Goal: Use online tool/utility: Utilize a website feature to perform a specific function

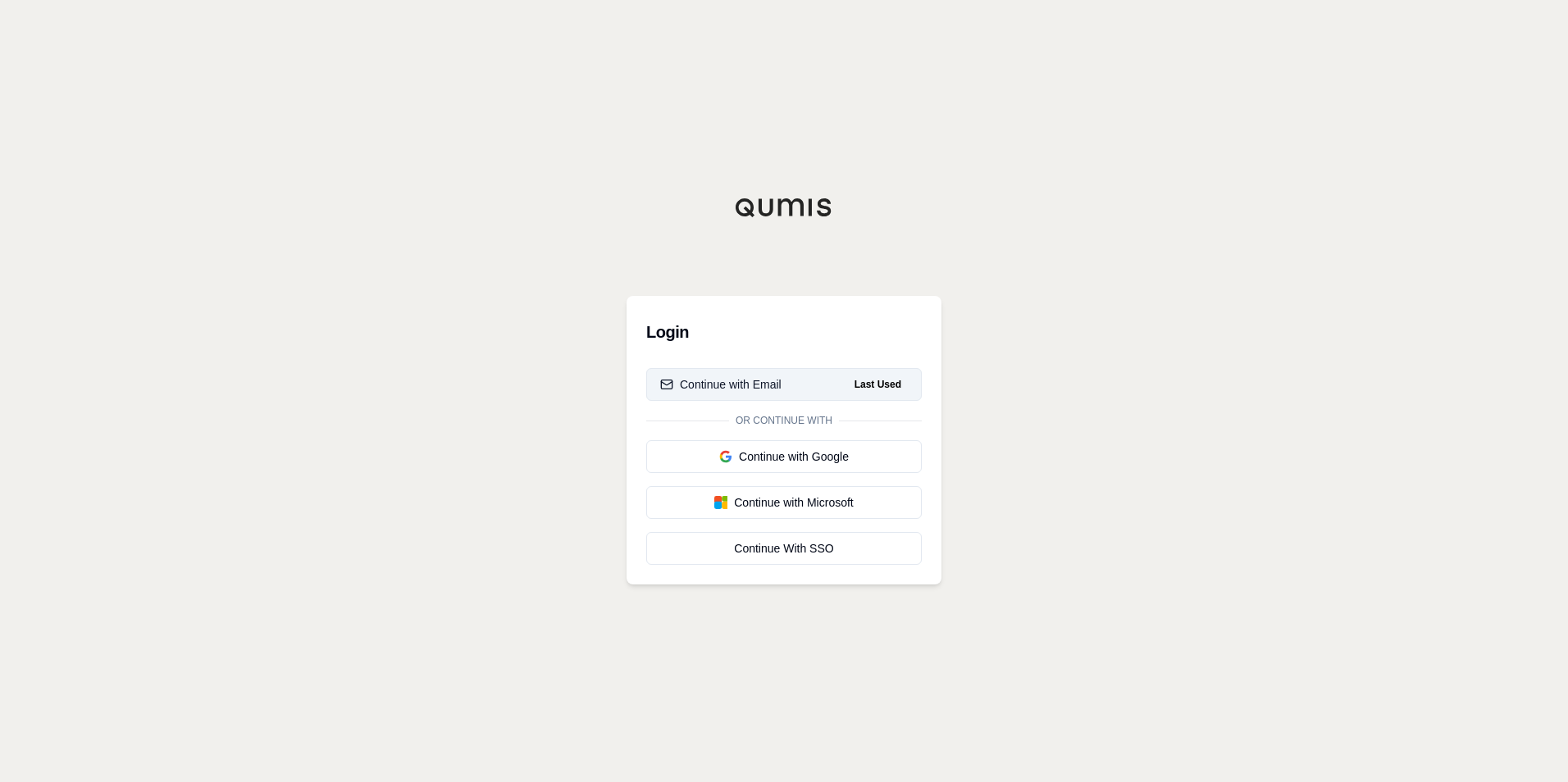
click at [742, 394] on button "Continue with Email Last Used" at bounding box center [784, 384] width 275 height 33
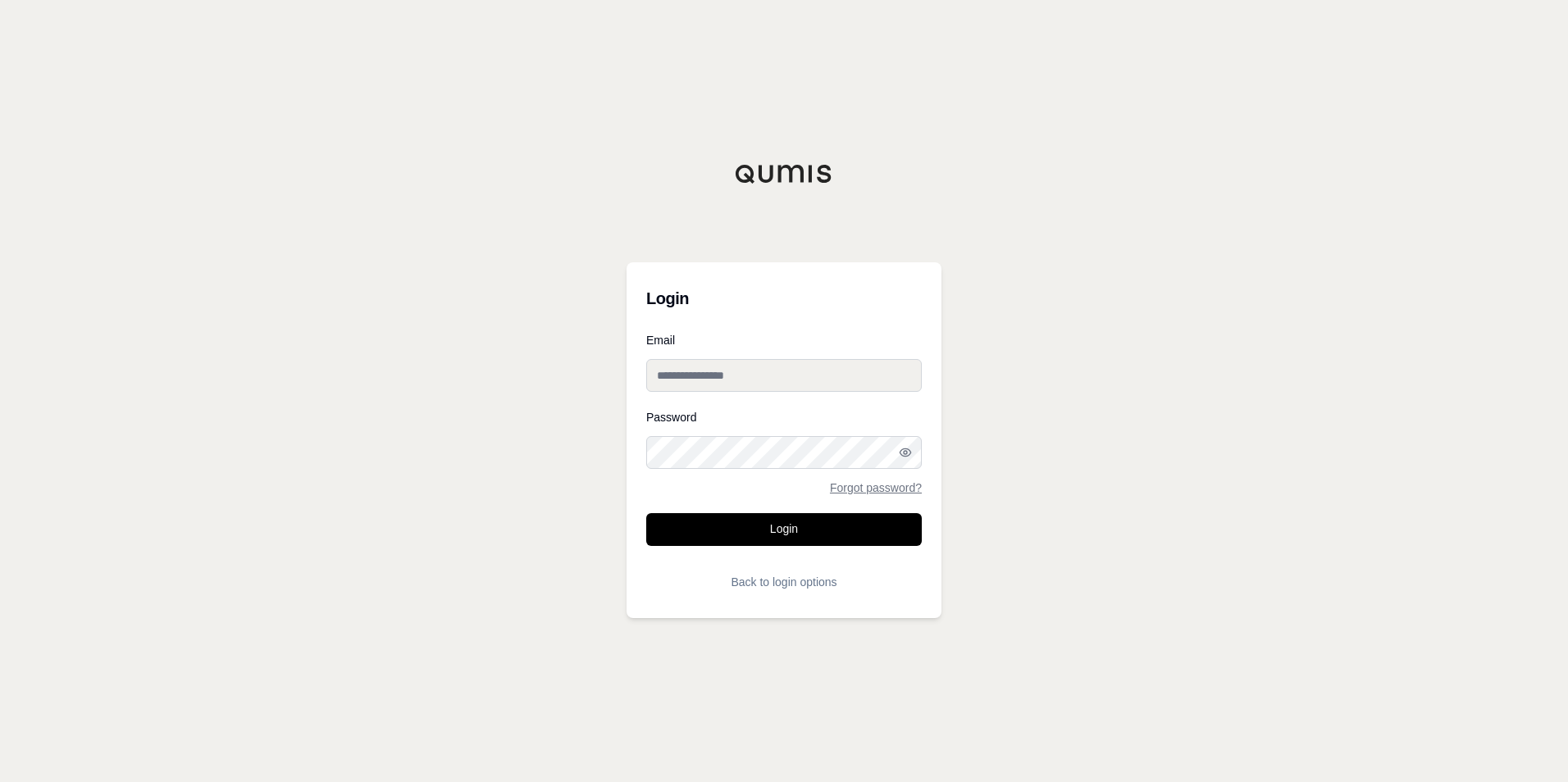
click at [750, 380] on input "Email" at bounding box center [784, 375] width 275 height 33
type input "**********"
click at [646, 513] on button "Login" at bounding box center [784, 529] width 275 height 33
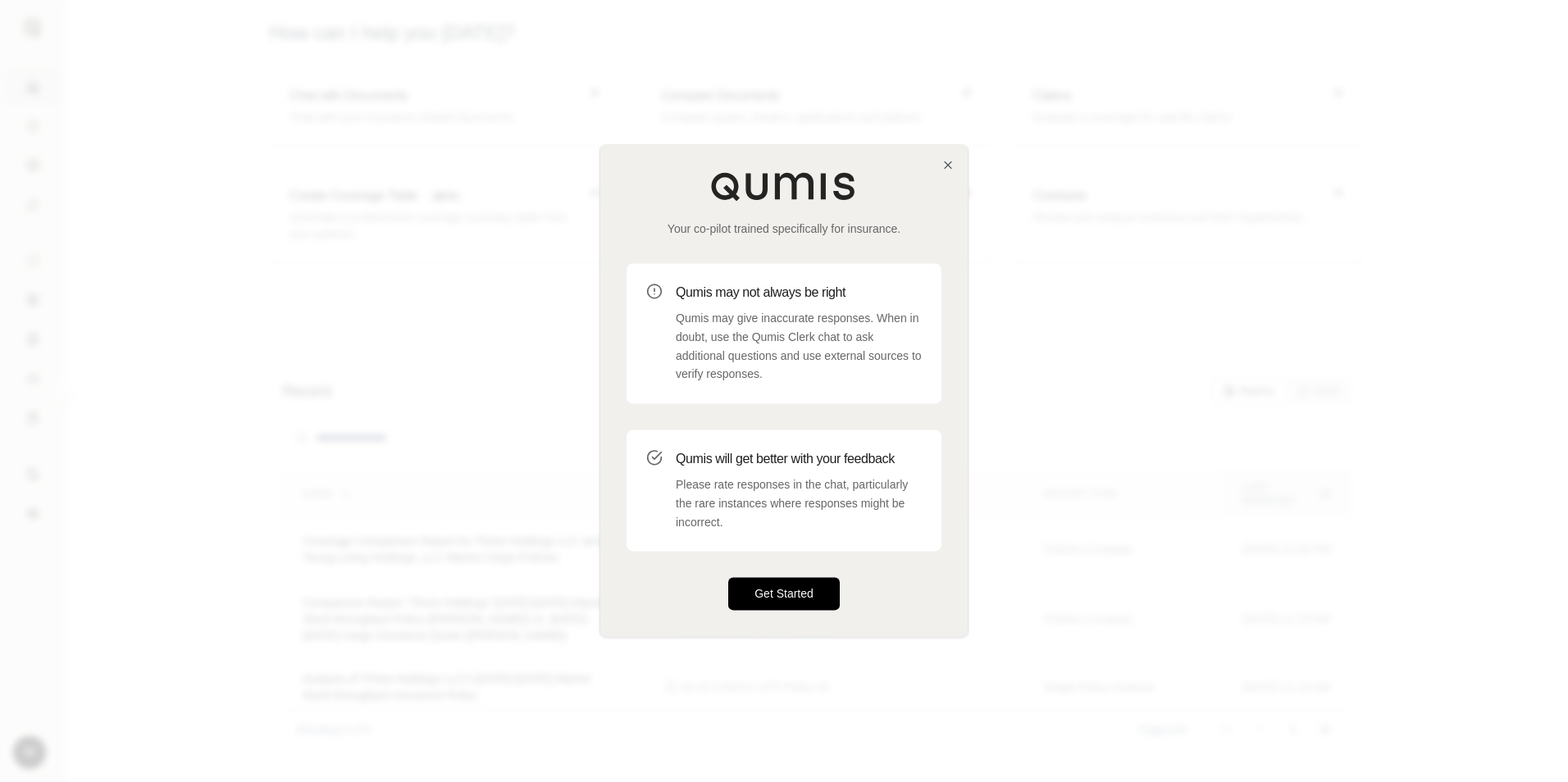
click at [785, 588] on button "Get Started" at bounding box center [784, 594] width 111 height 33
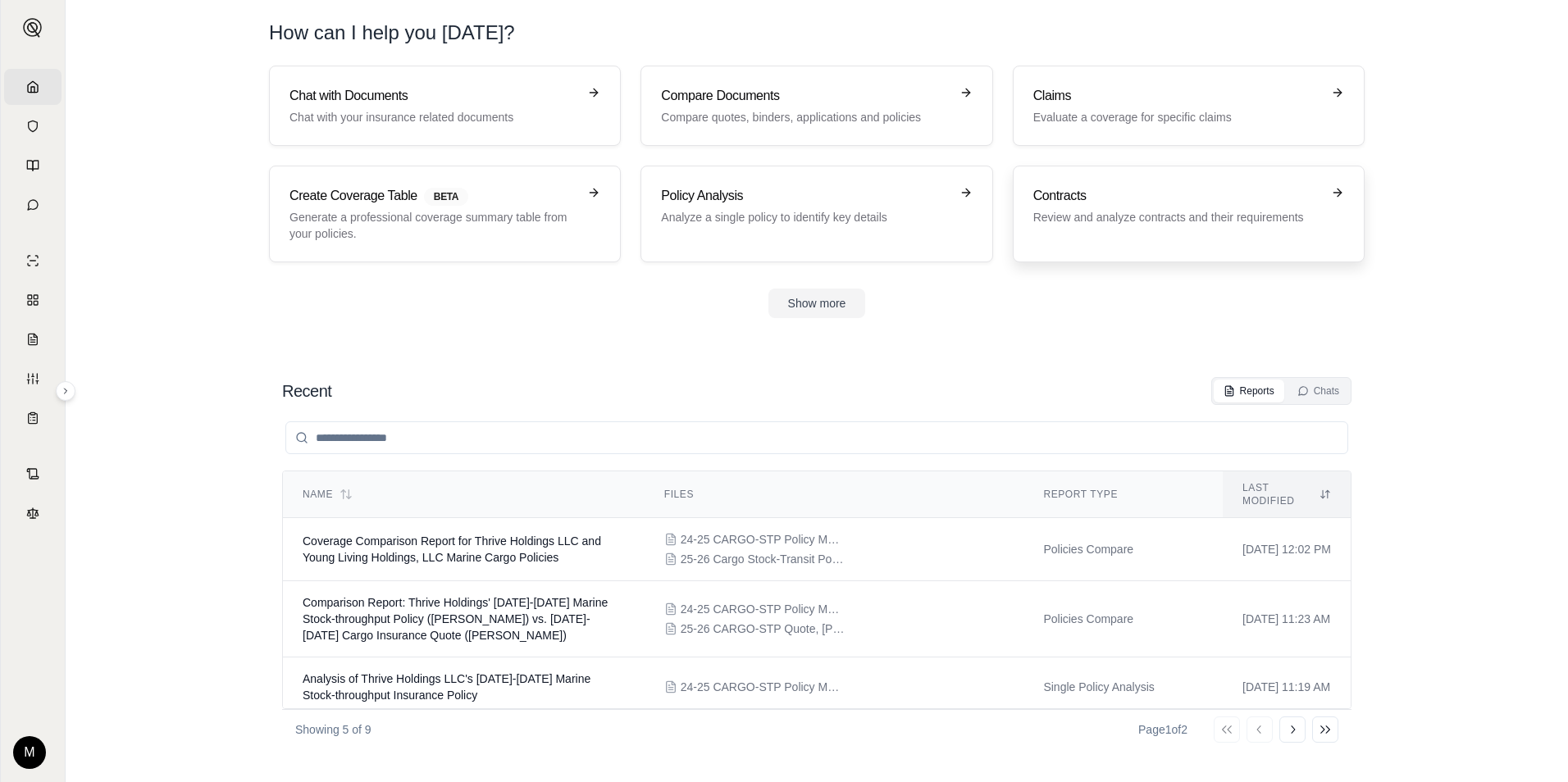
click at [1130, 190] on h3 "Contracts" at bounding box center [1176, 195] width 288 height 20
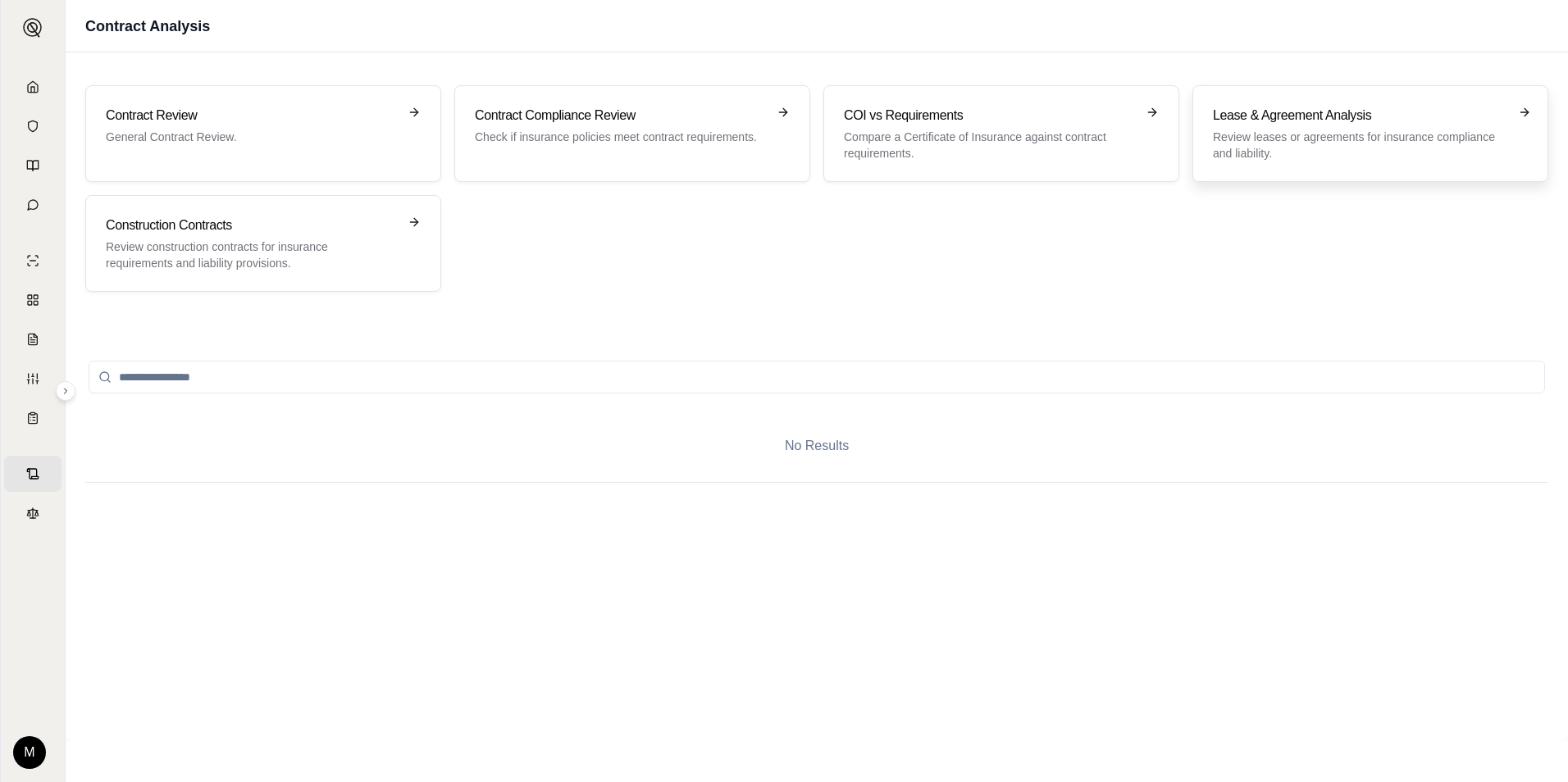
click at [1303, 123] on h3 "Lease & Agreement Analysis" at bounding box center [1359, 115] width 292 height 20
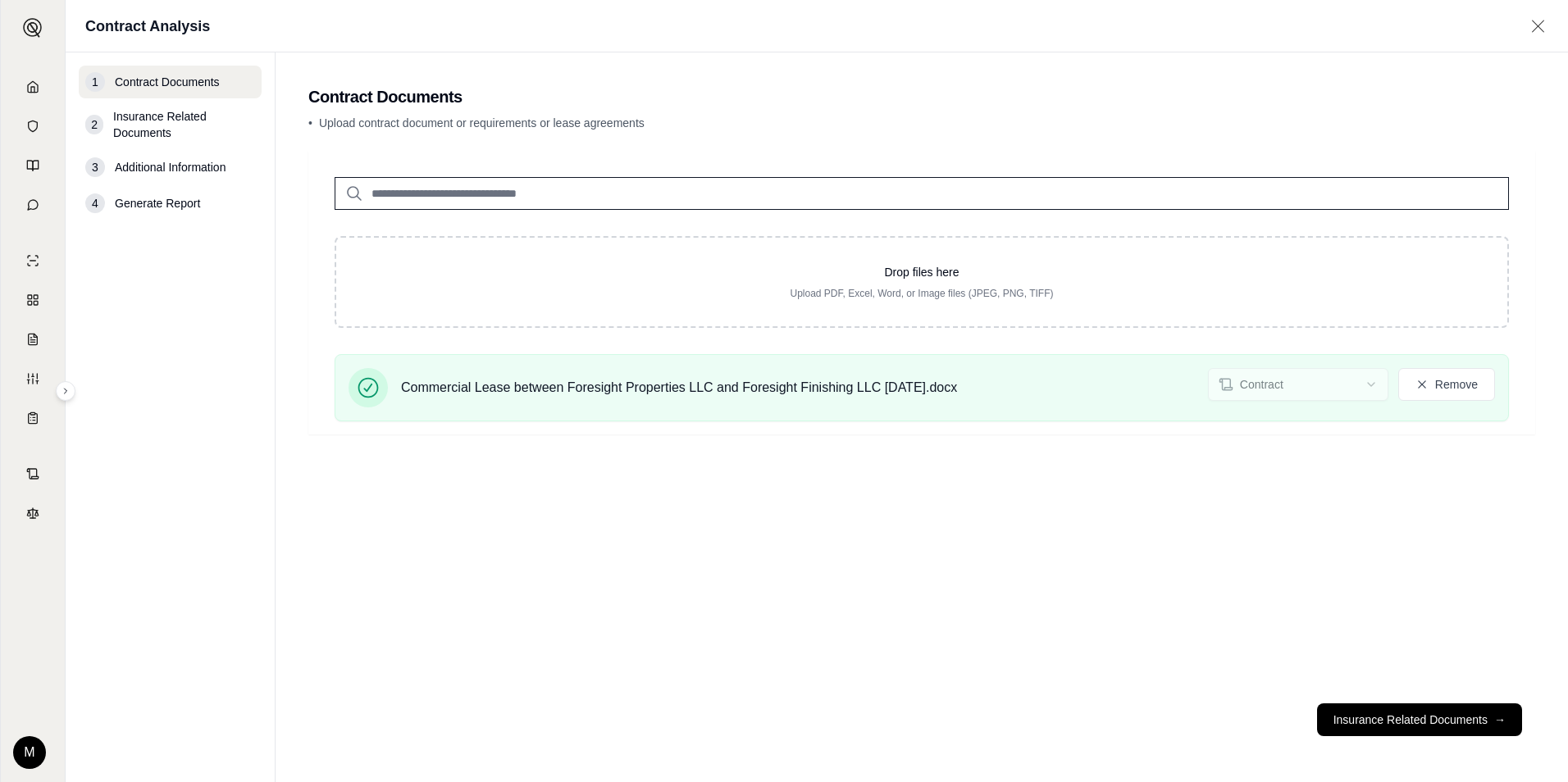
click at [595, 188] on input "search" at bounding box center [922, 193] width 1175 height 33
click at [1401, 725] on button "Insurance Related Documents →" at bounding box center [1419, 720] width 205 height 33
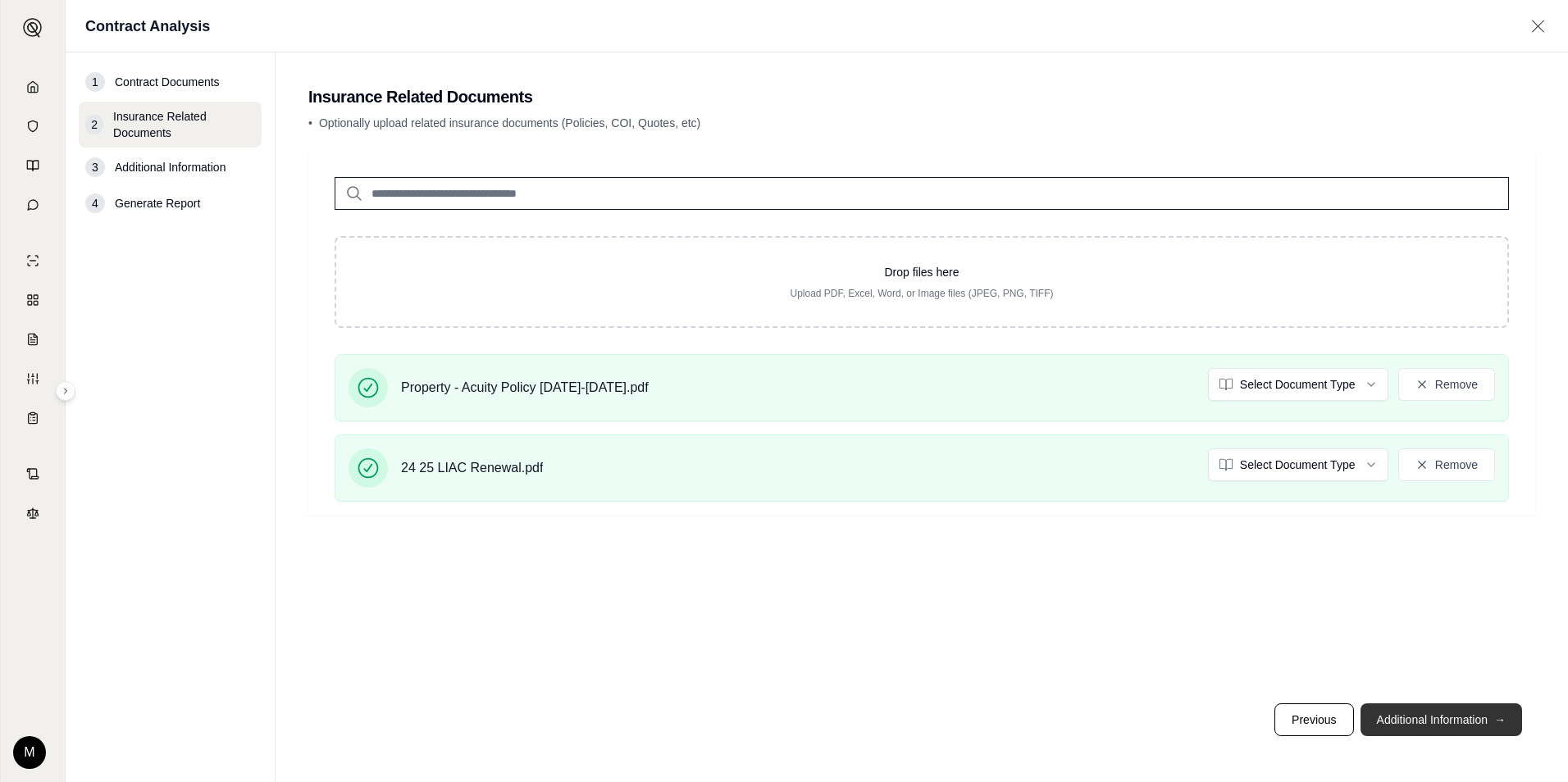
click at [1420, 725] on button "Additional Information →" at bounding box center [1441, 720] width 161 height 33
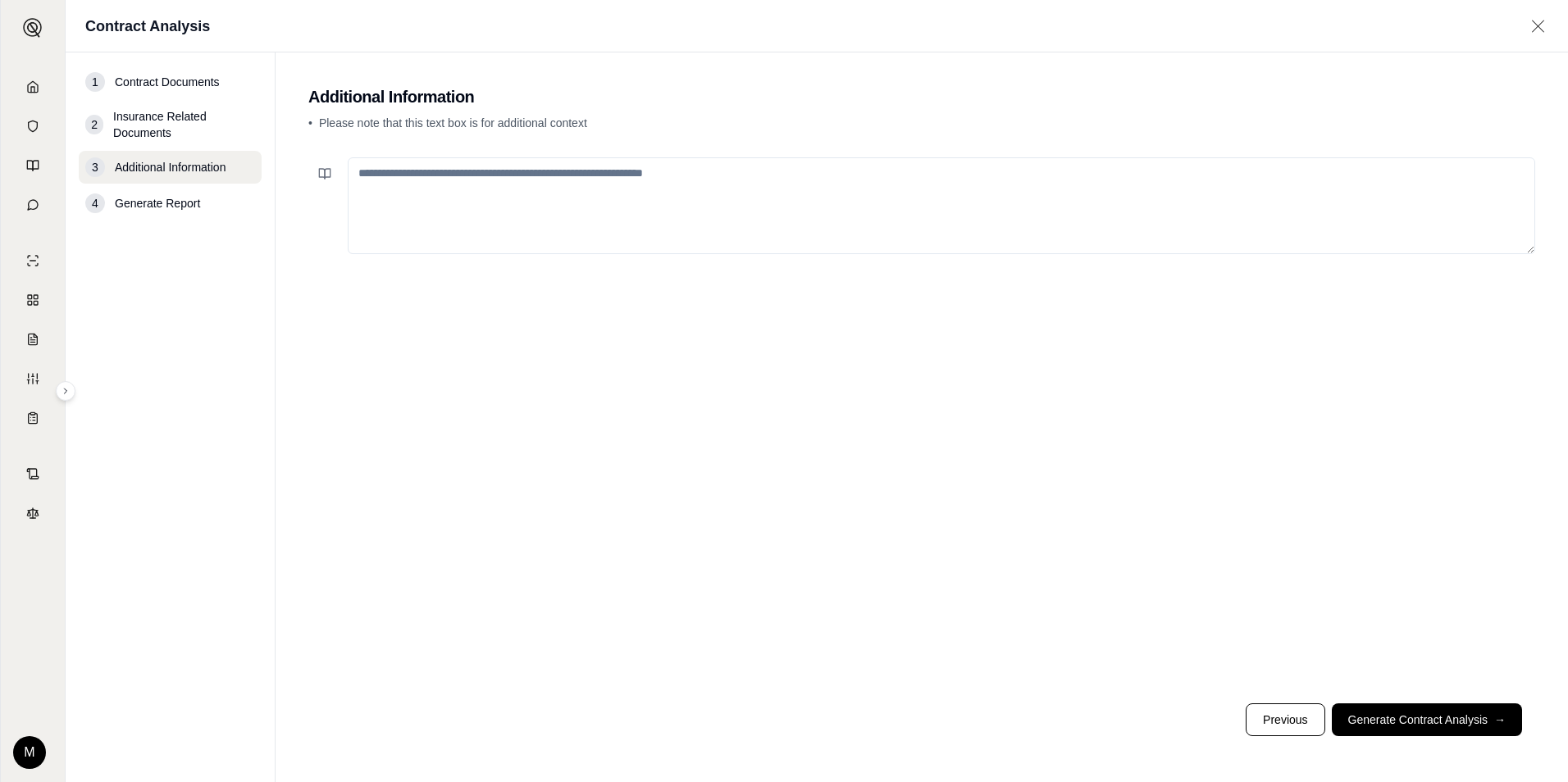
click at [441, 184] on textarea at bounding box center [942, 206] width 1188 height 97
type textarea "*"
type textarea "**********"
click at [1427, 725] on button "Generate Contract Analysis →" at bounding box center [1427, 720] width 191 height 33
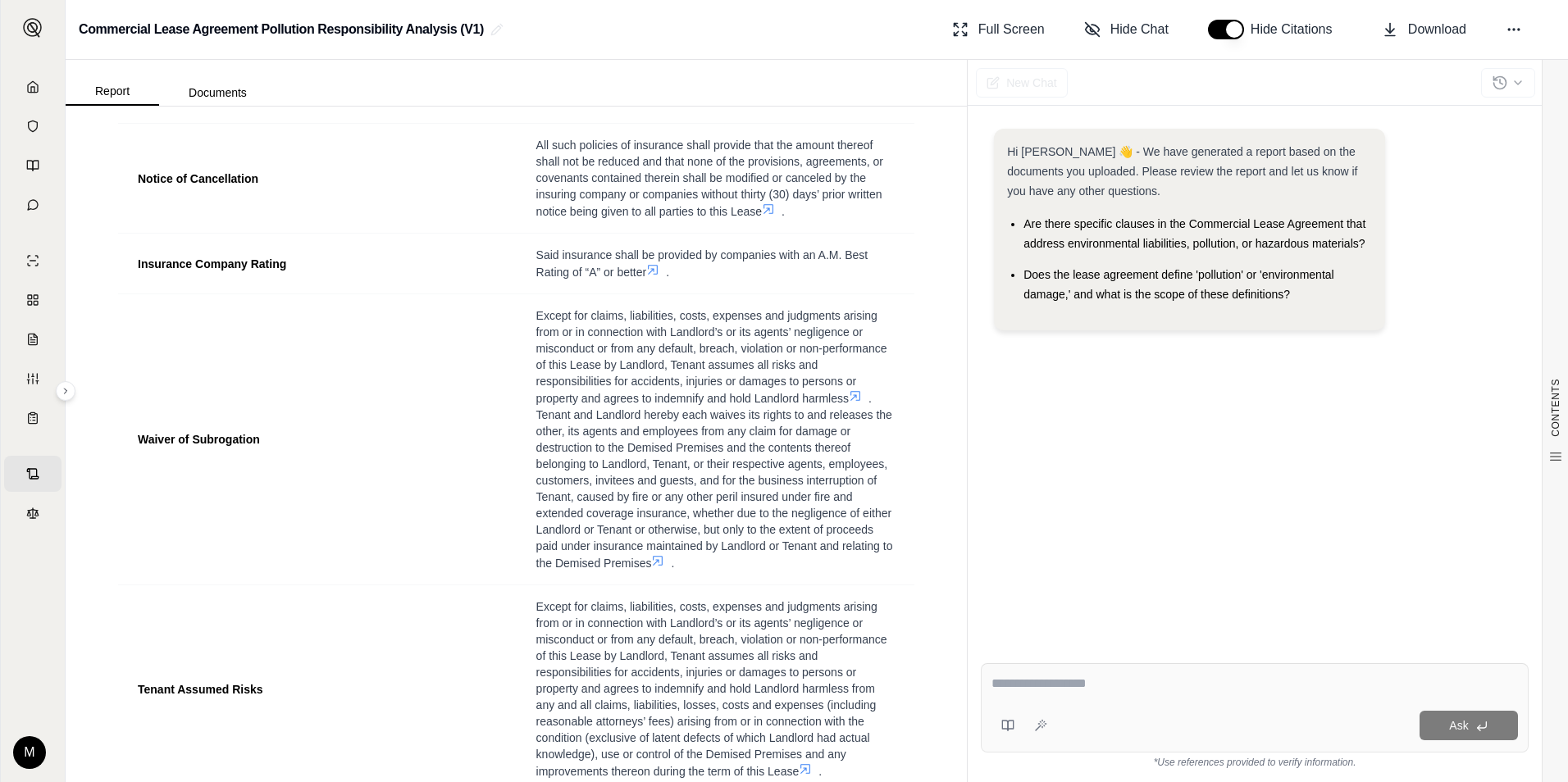
scroll to position [820, 0]
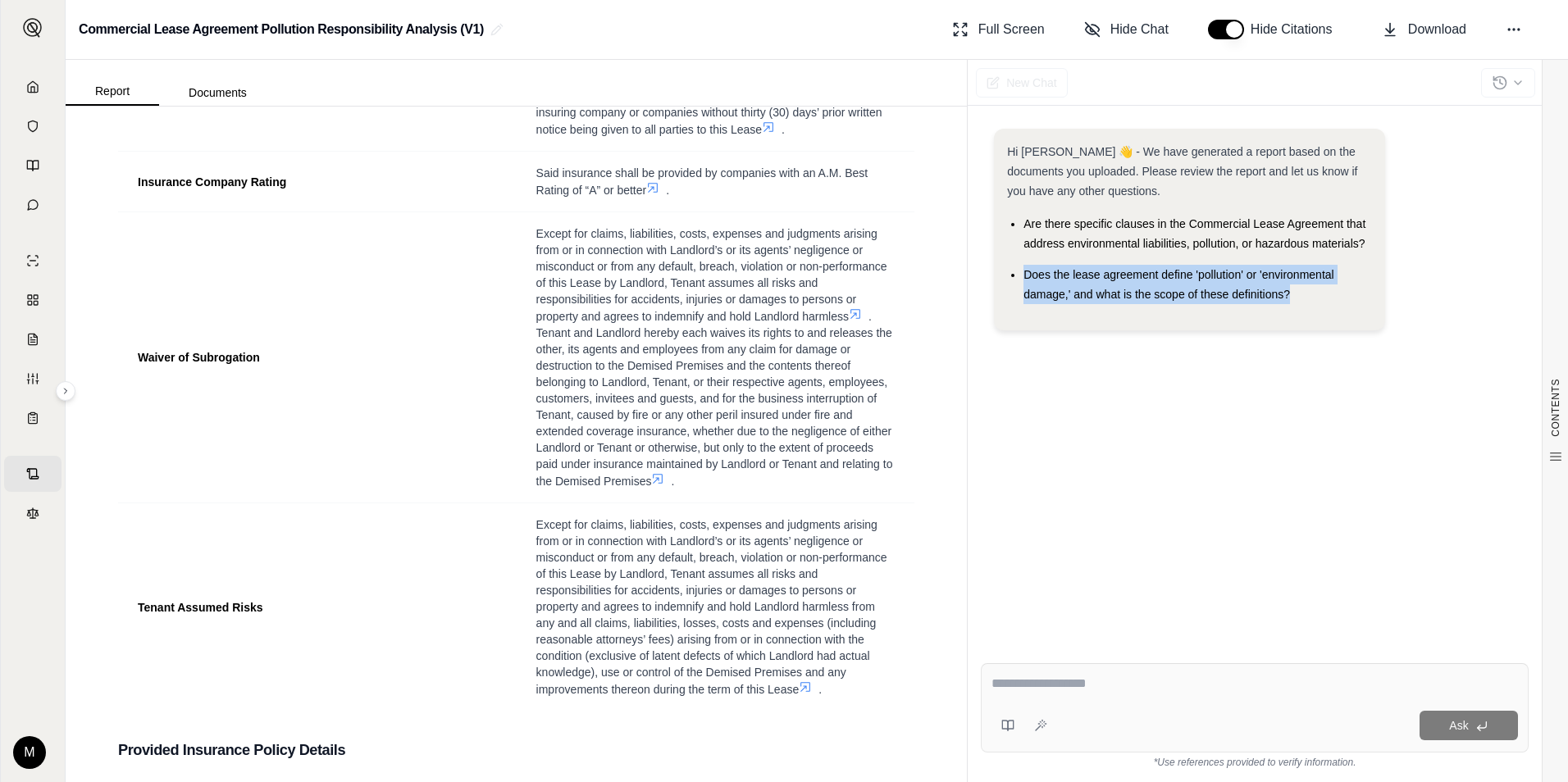
drag, startPoint x: 1299, startPoint y: 294, endPoint x: 988, endPoint y: 277, distance: 311.5
click at [988, 277] on div "Hi [PERSON_NAME] 👋 - We have generated a report based on the documents you uplo…" at bounding box center [1255, 376] width 548 height 522
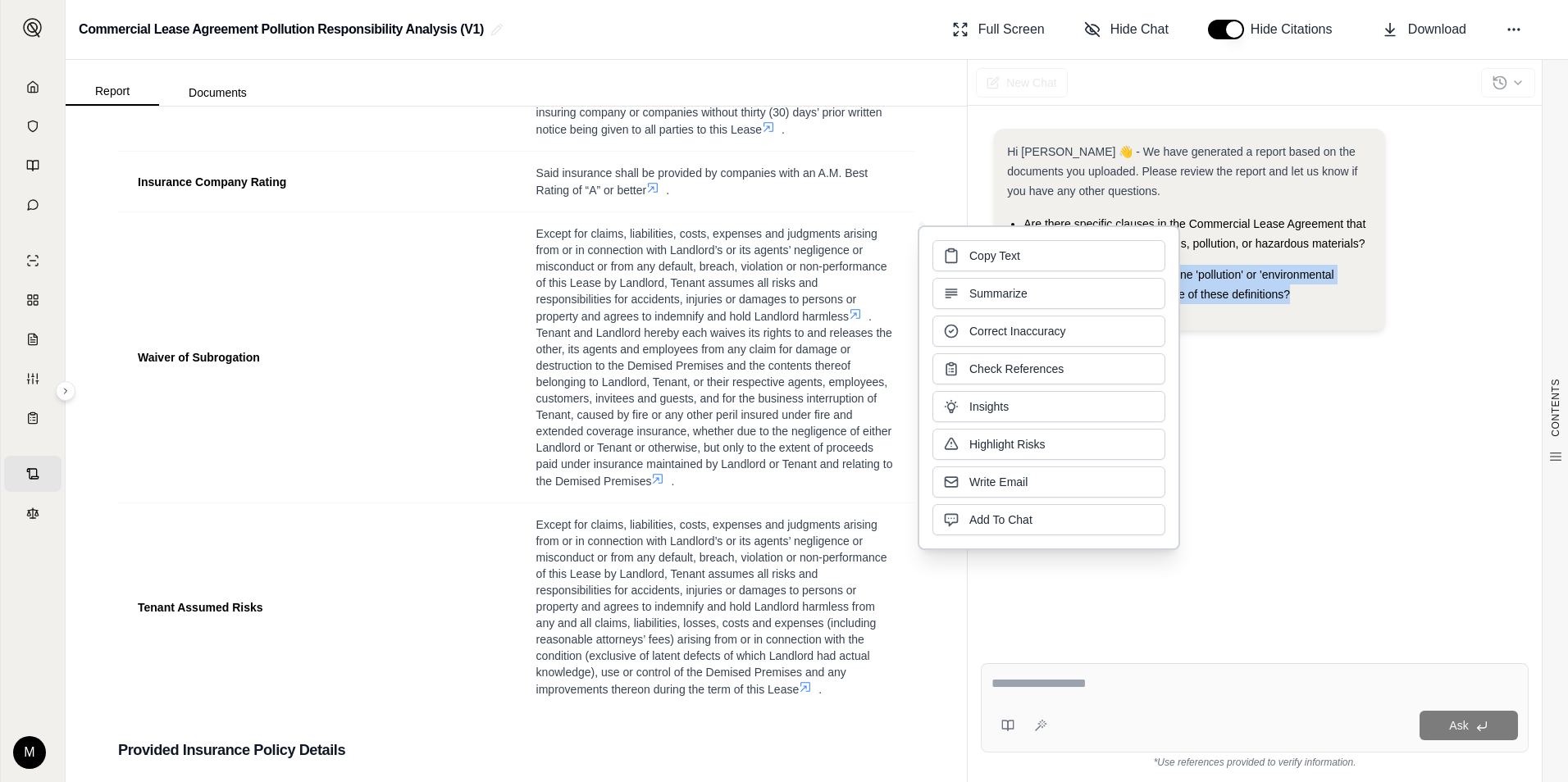
copy span "Does the lease agreement define 'pollution' or 'environmental damage,' and what…"
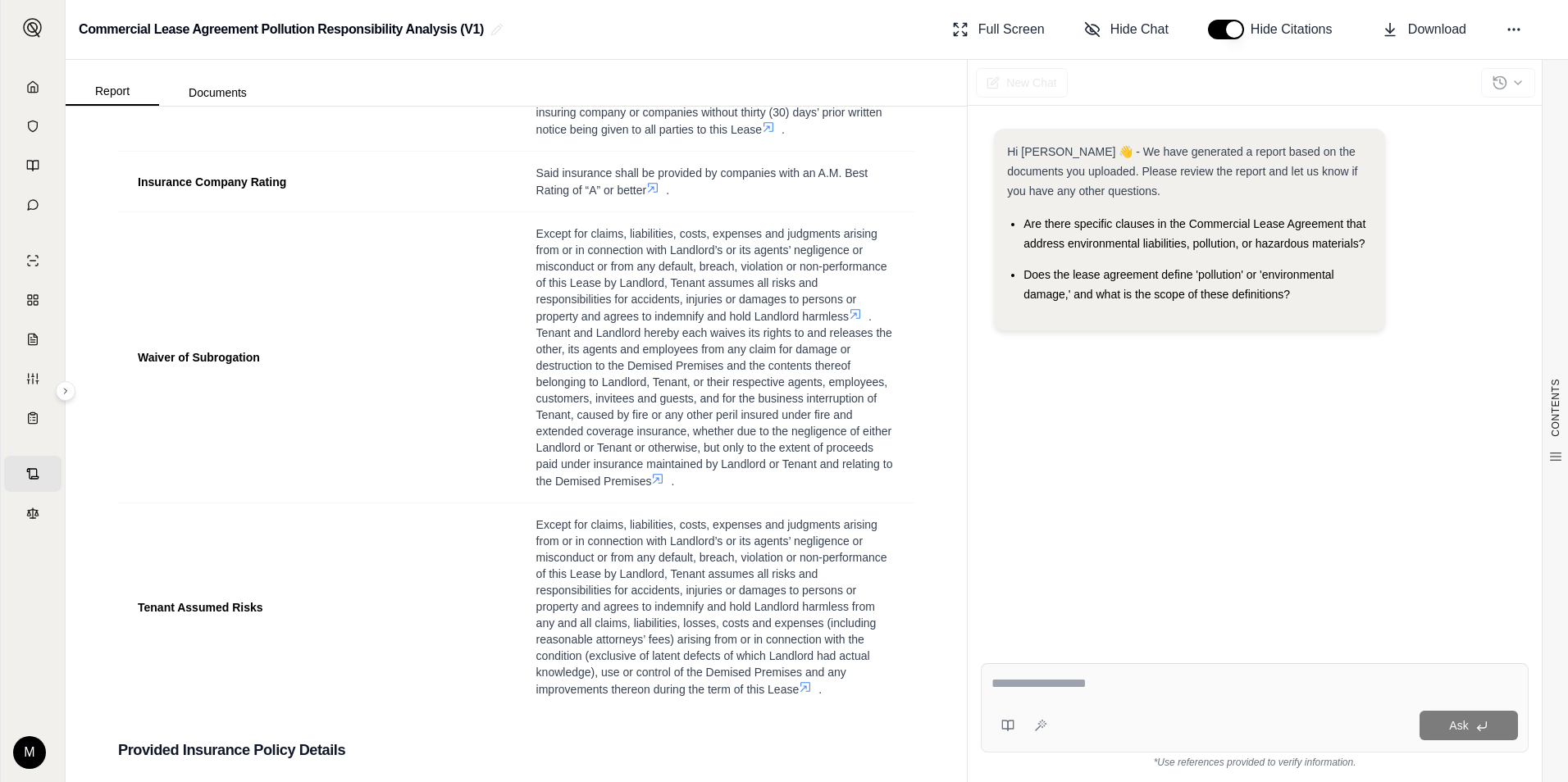
click at [1048, 688] on textarea at bounding box center [1255, 684] width 526 height 20
paste textarea "**********"
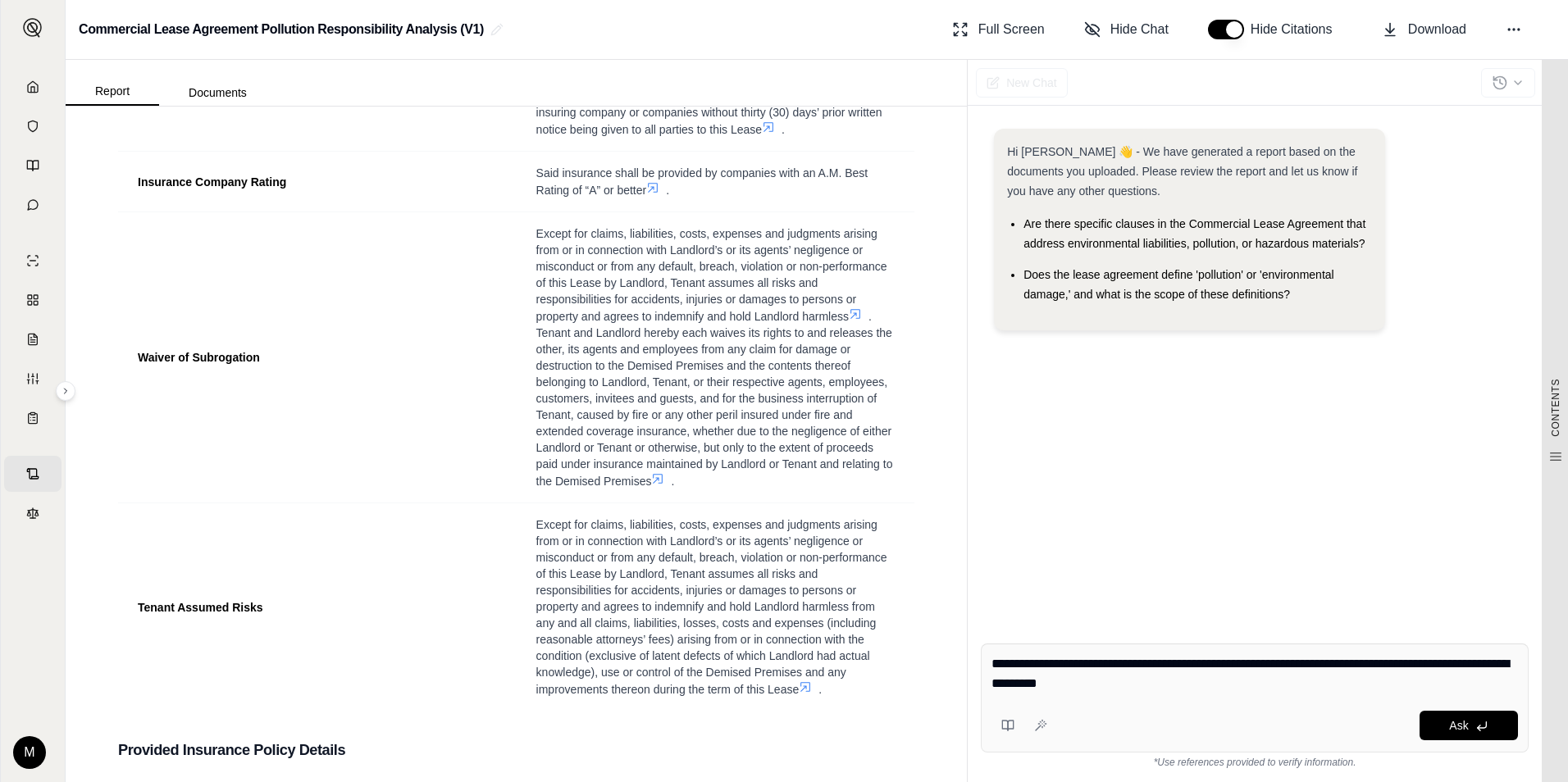
type textarea "**********"
click at [1457, 723] on span "Ask" at bounding box center [1459, 725] width 19 height 13
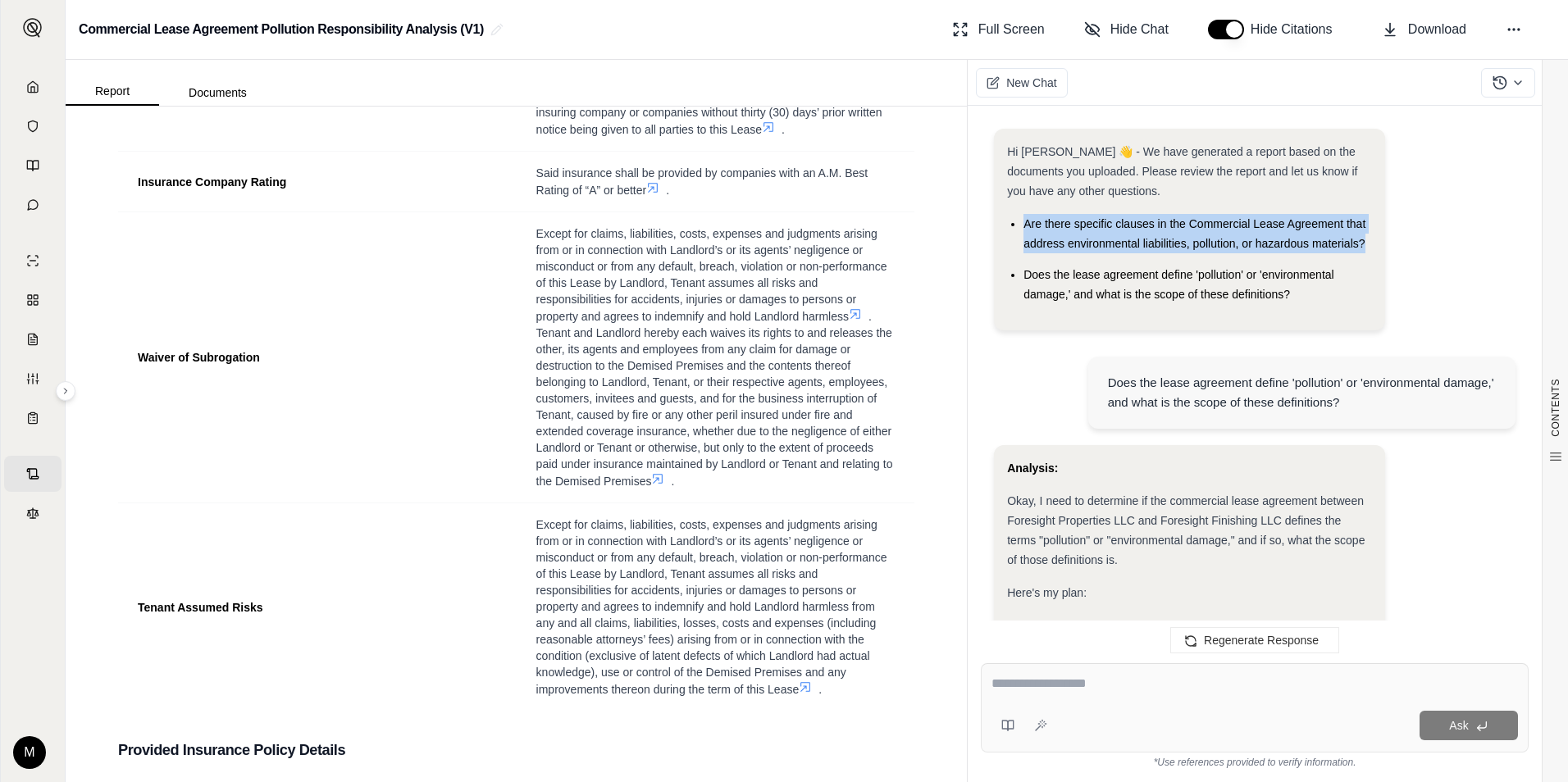
drag, startPoint x: 1369, startPoint y: 242, endPoint x: 1001, endPoint y: 229, distance: 368.2
click at [1001, 229] on div "Hi [PERSON_NAME] 👋 - We have generated a report based on the documents you uplo…" at bounding box center [1190, 230] width 392 height 202
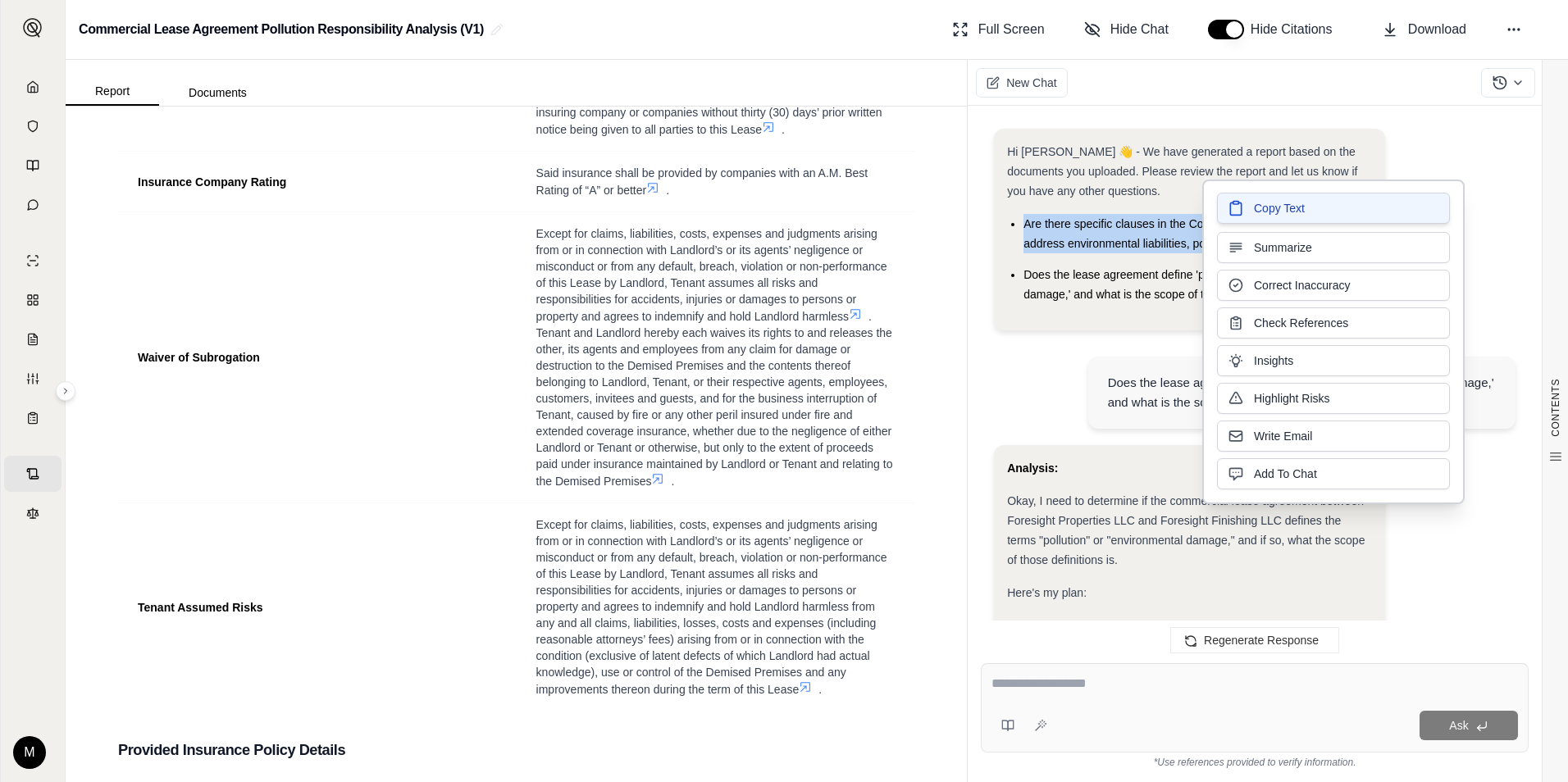
drag, startPoint x: 1272, startPoint y: 231, endPoint x: 1277, endPoint y: 217, distance: 14.9
click at [1277, 217] on span "Copy Text" at bounding box center [1279, 208] width 51 height 16
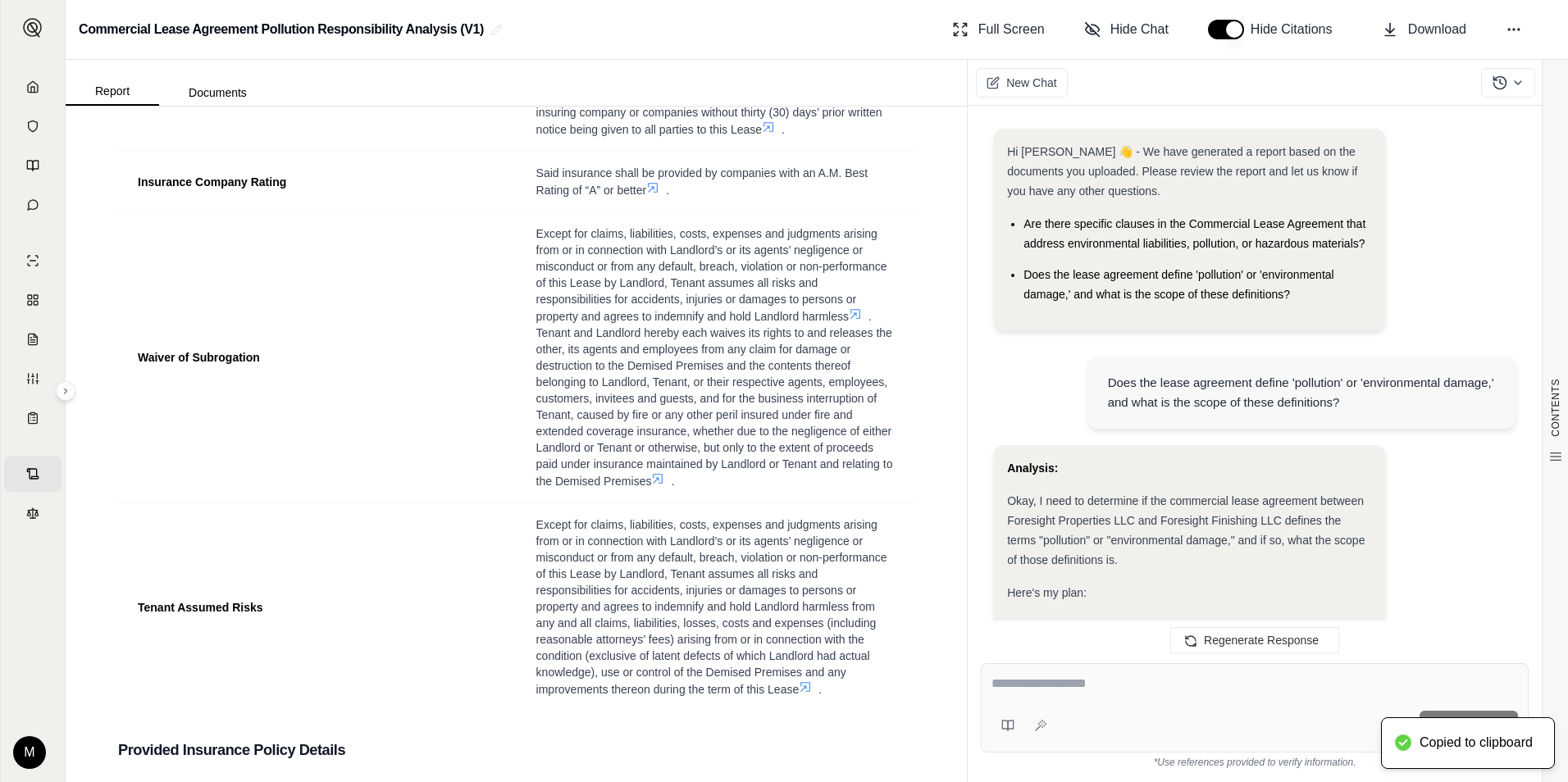
click at [1083, 682] on textarea at bounding box center [1255, 684] width 526 height 20
paste textarea "**********"
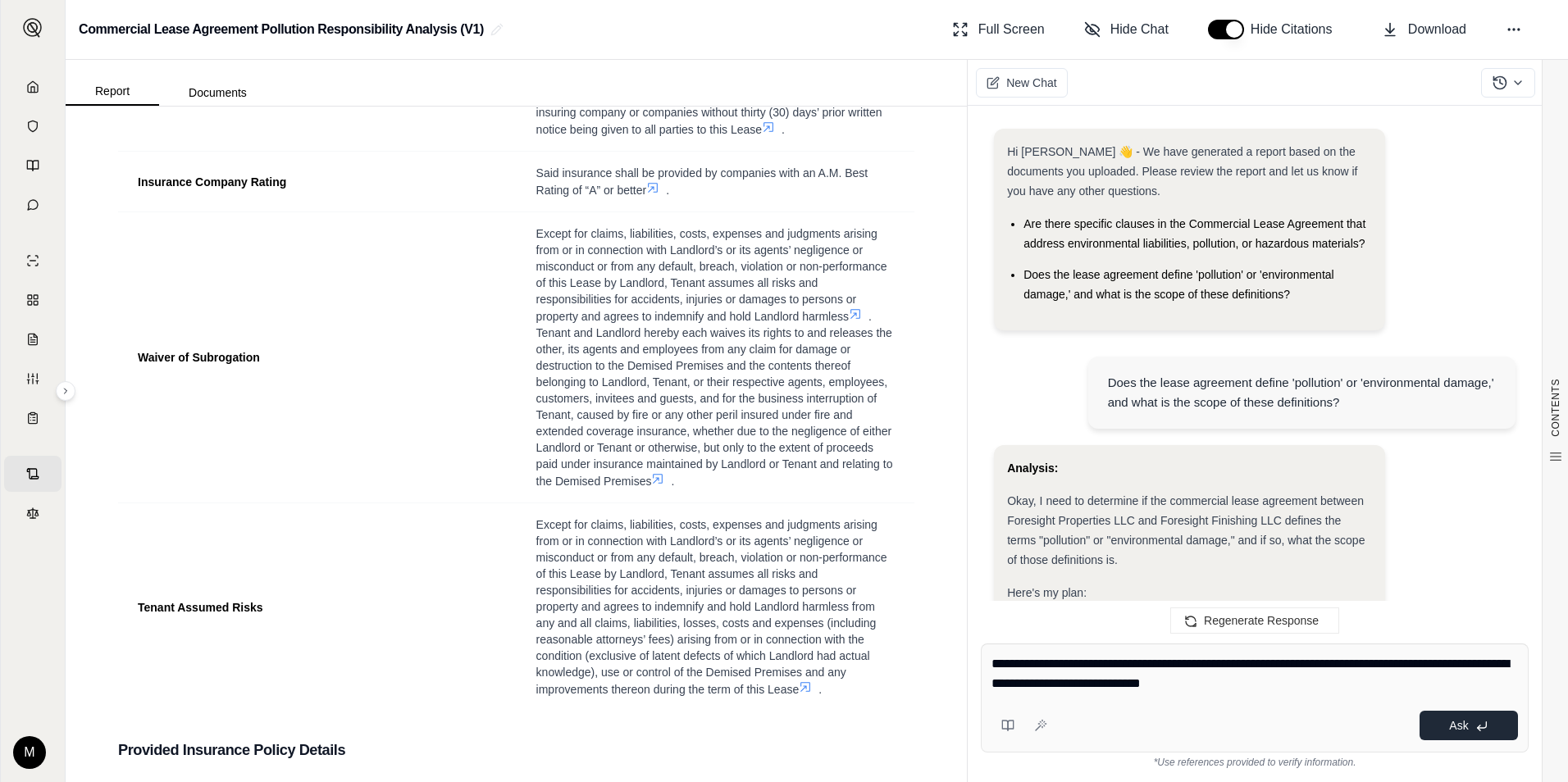
type textarea "**********"
click at [1476, 725] on icon at bounding box center [1482, 726] width 13 height 13
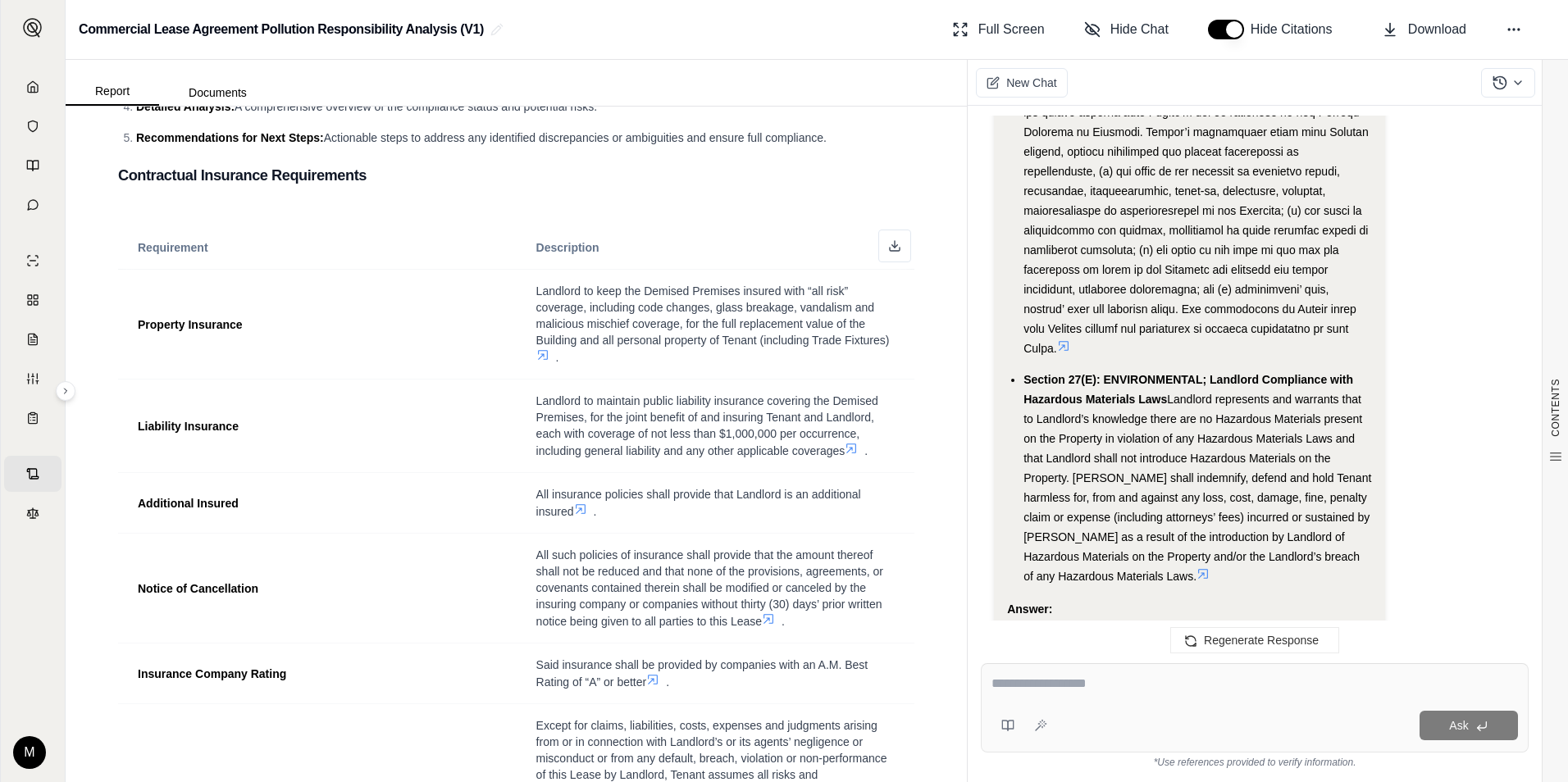
scroll to position [4349, 0]
